Goal: Download file/media

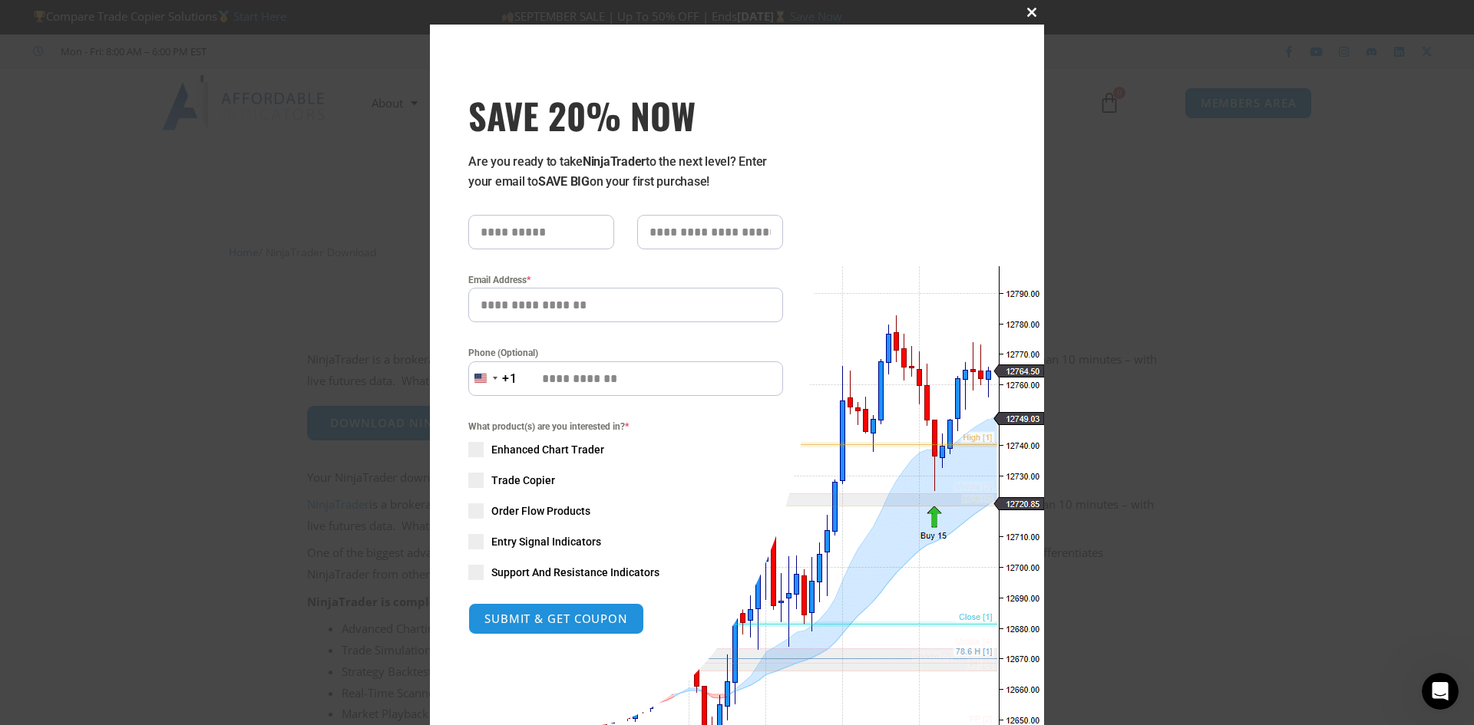
click at [1022, 15] on span "SAVE 20% NOW popup" at bounding box center [1031, 12] width 25 height 9
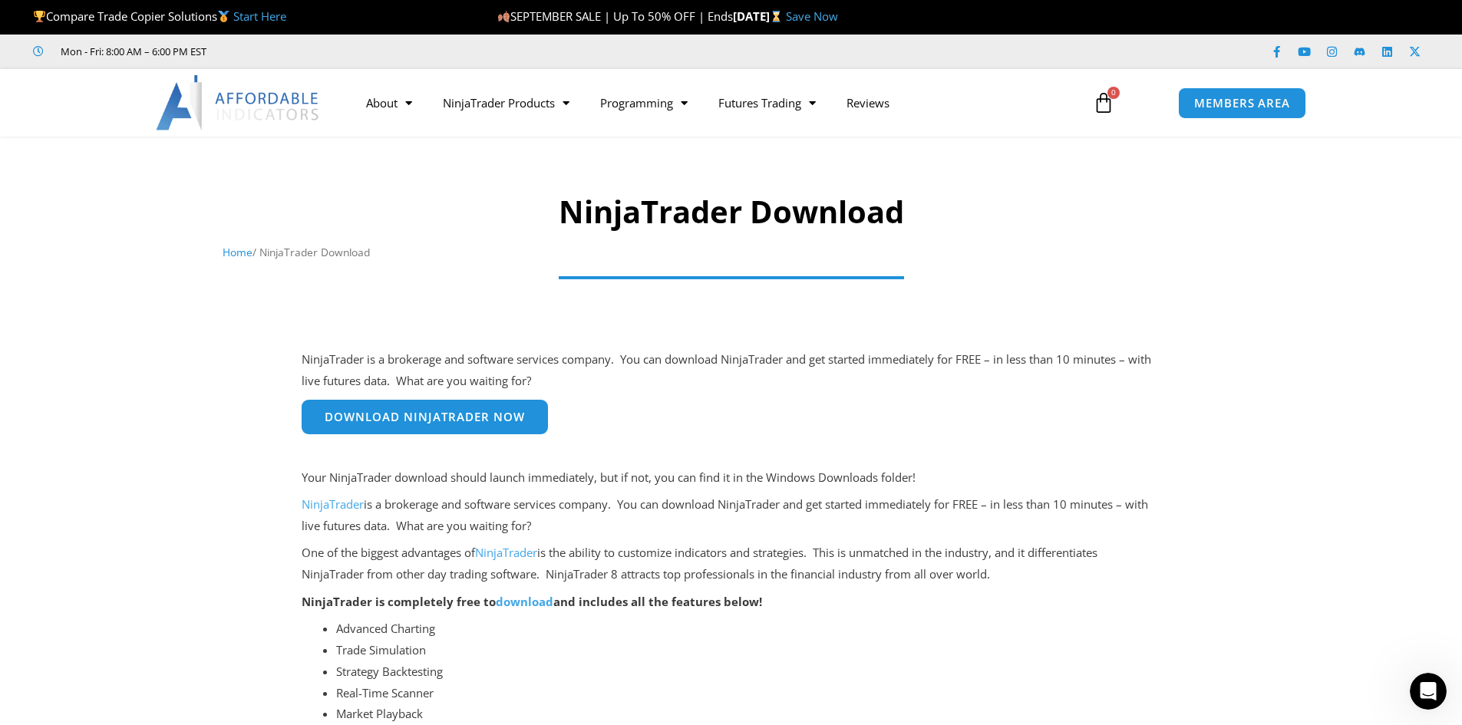
click at [520, 423] on span "Download NinjaTrader Now" at bounding box center [425, 417] width 200 height 12
click at [487, 423] on span "Download NinjaTrader Now" at bounding box center [425, 417] width 200 height 12
